Goal: Task Accomplishment & Management: Manage account settings

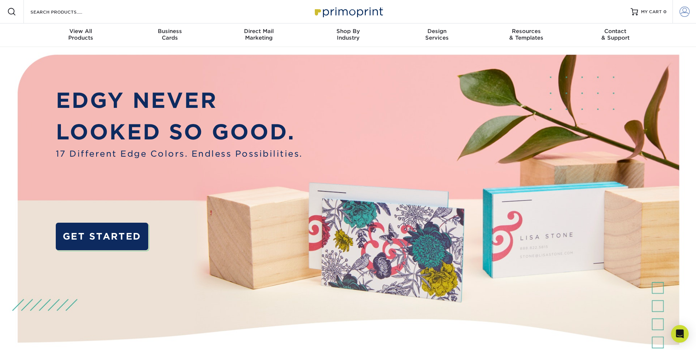
click at [682, 11] on span at bounding box center [684, 12] width 10 height 10
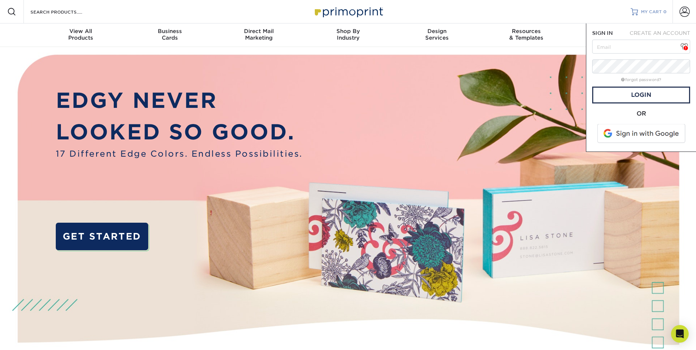
click at [652, 12] on span "MY CART" at bounding box center [651, 12] width 21 height 6
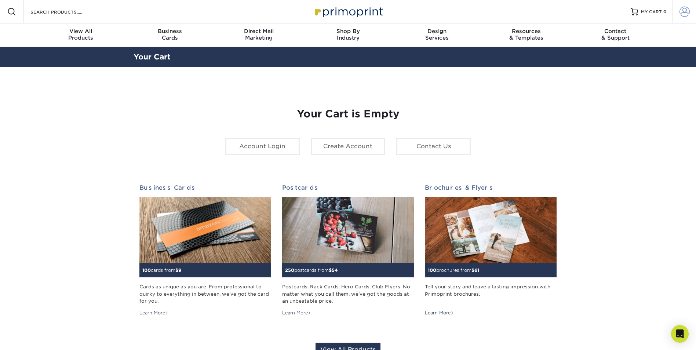
click at [680, 12] on span at bounding box center [684, 12] width 10 height 10
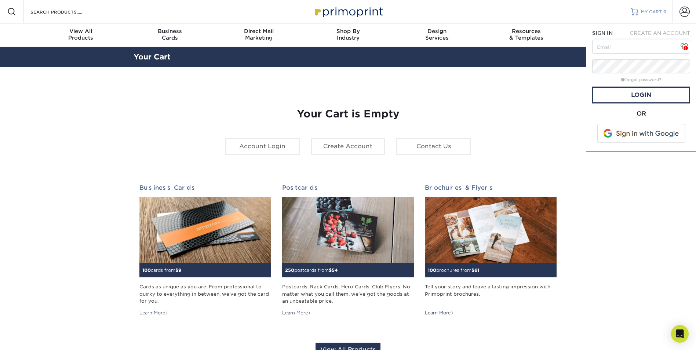
click at [655, 8] on link "MY CART 0" at bounding box center [649, 11] width 36 height 23
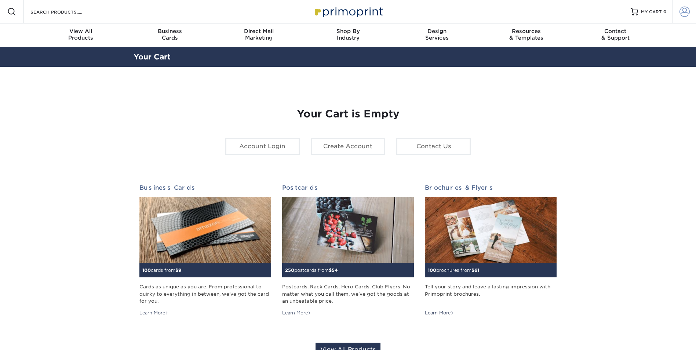
click at [682, 11] on span at bounding box center [684, 12] width 10 height 10
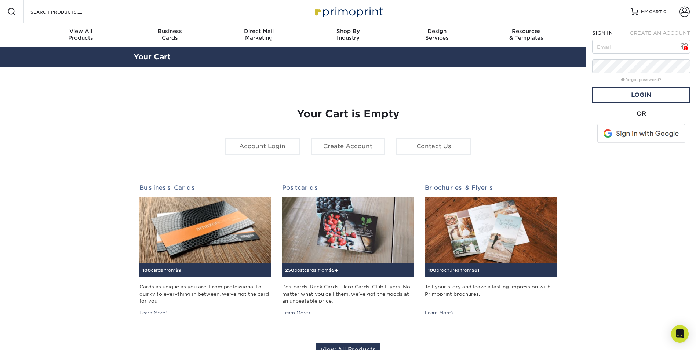
click at [490, 110] on h1 "Your Cart is Empty" at bounding box center [347, 114] width 417 height 12
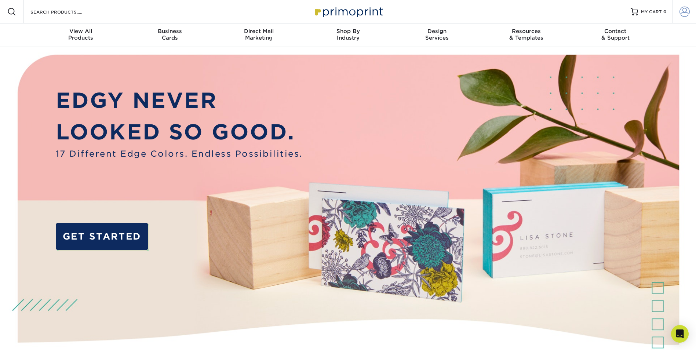
click at [682, 7] on span at bounding box center [684, 12] width 10 height 10
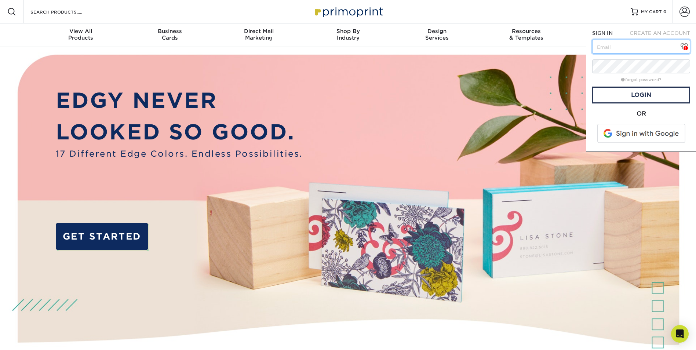
paste input "[EMAIL_ADDRESS][DOMAIN_NAME]"
type input "[EMAIL_ADDRESS][DOMAIN_NAME]"
drag, startPoint x: 606, startPoint y: 76, endPoint x: 540, endPoint y: 94, distance: 68.0
click at [532, 99] on img at bounding box center [347, 219] width 689 height 344
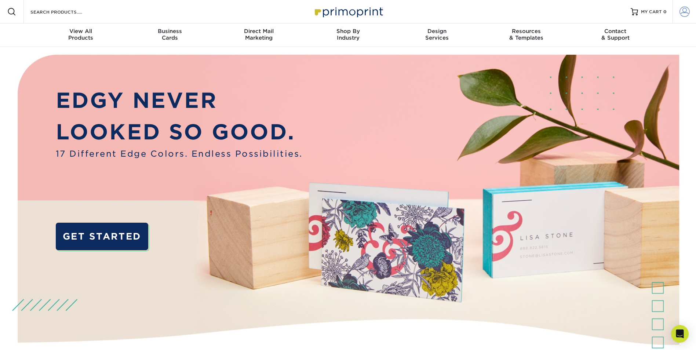
click at [681, 9] on span at bounding box center [684, 12] width 10 height 10
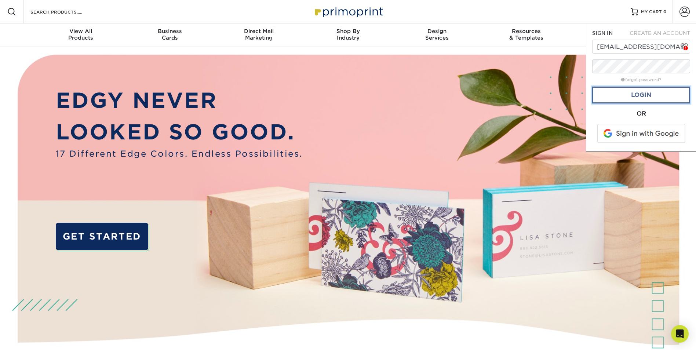
click at [631, 97] on link "Login" at bounding box center [641, 95] width 98 height 17
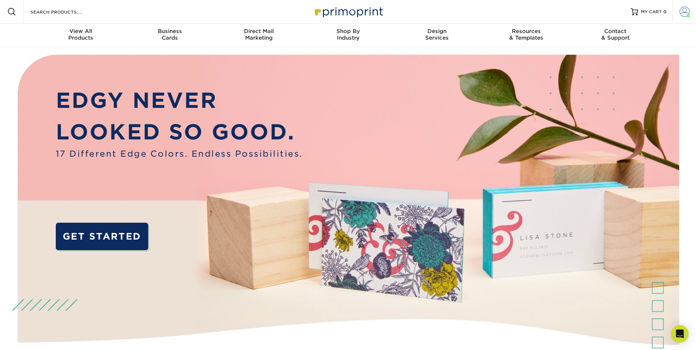
click at [683, 9] on span at bounding box center [684, 12] width 10 height 10
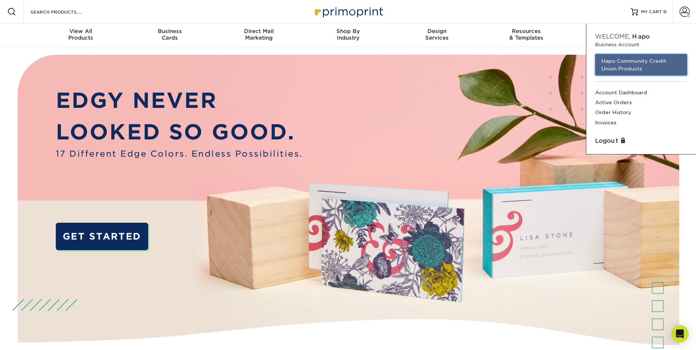
click at [618, 64] on link "Hapo Community Credit Union Products" at bounding box center [641, 65] width 92 height 22
